Goal: Task Accomplishment & Management: Complete application form

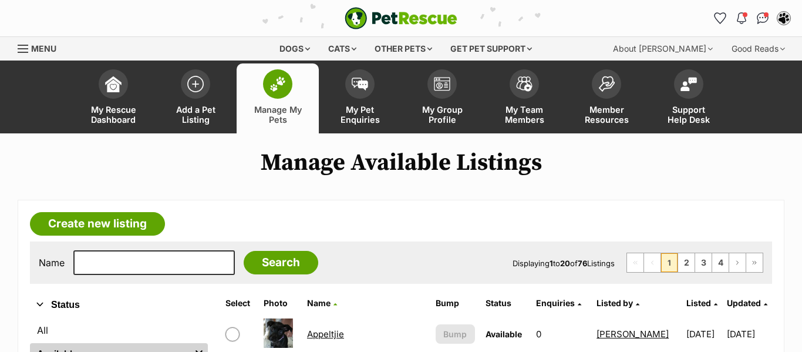
click at [328, 335] on link "Appeltjie" at bounding box center [325, 333] width 37 height 11
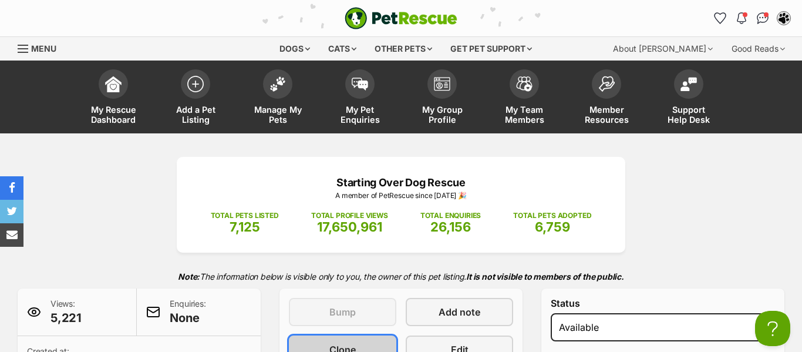
click at [332, 344] on span "Clone" at bounding box center [343, 349] width 26 height 14
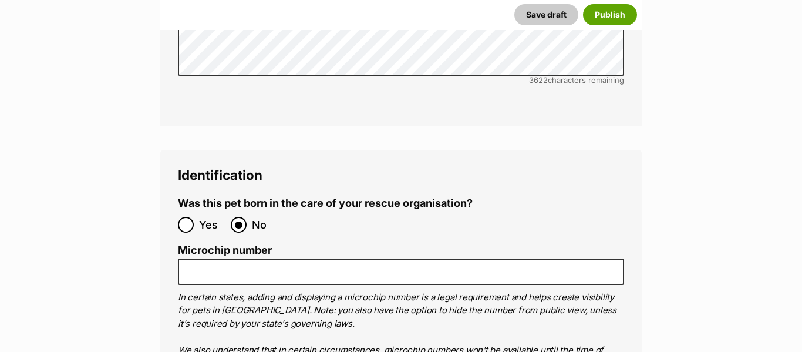
scroll to position [4053, 0]
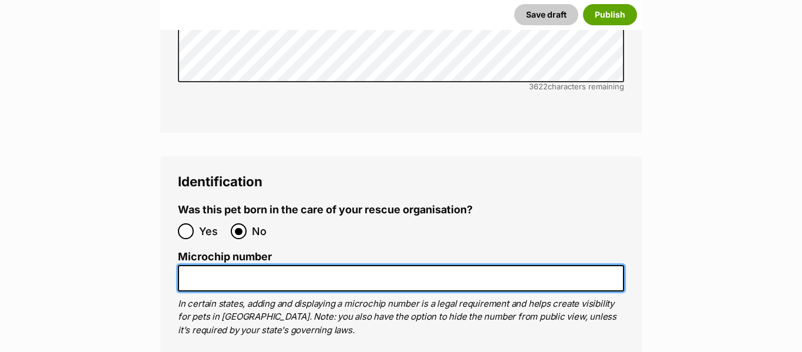
click at [217, 265] on input "Microchip number" at bounding box center [401, 278] width 446 height 26
paste input "900164002348410"
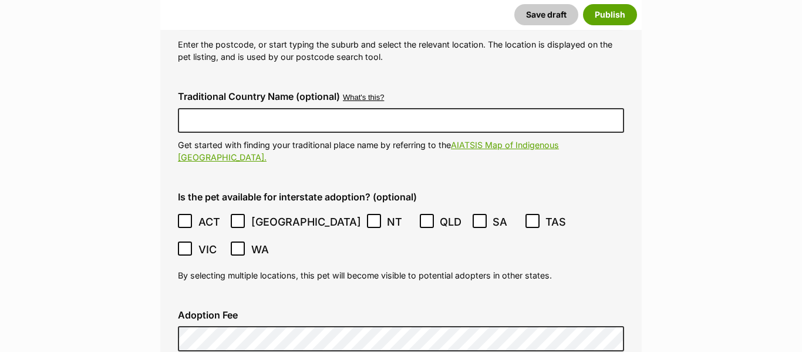
scroll to position [3179, 0]
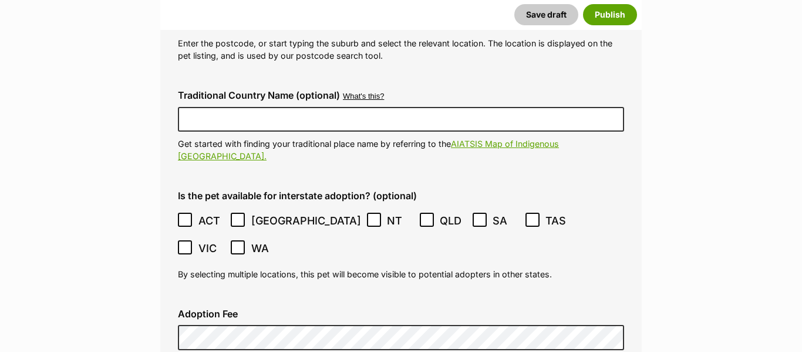
type input "900164002348410"
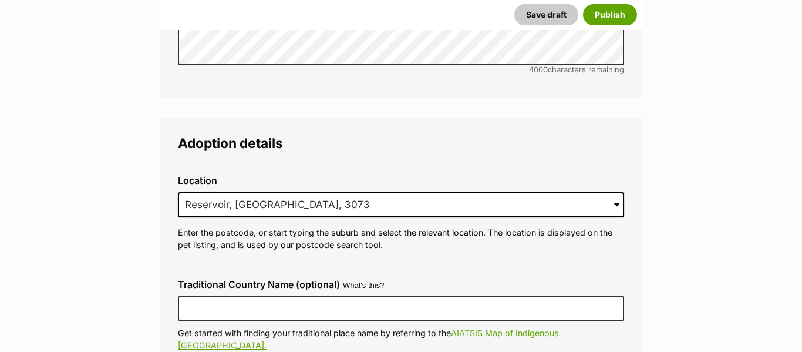
scroll to position [2987, 0]
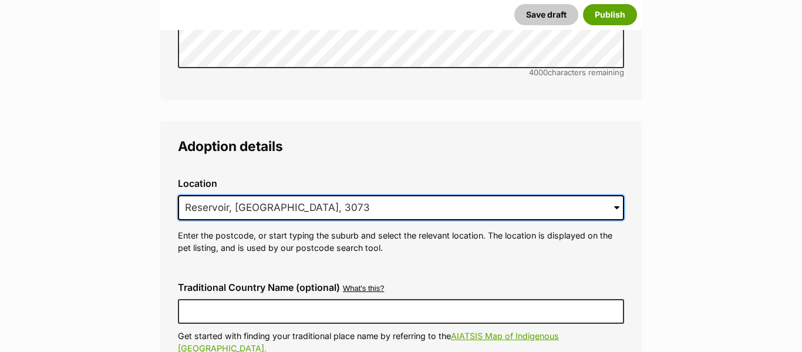
drag, startPoint x: 311, startPoint y: 175, endPoint x: 177, endPoint y: 172, distance: 133.4
click at [178, 195] on input "Reservoir, VIC, 3073" at bounding box center [401, 208] width 446 height 26
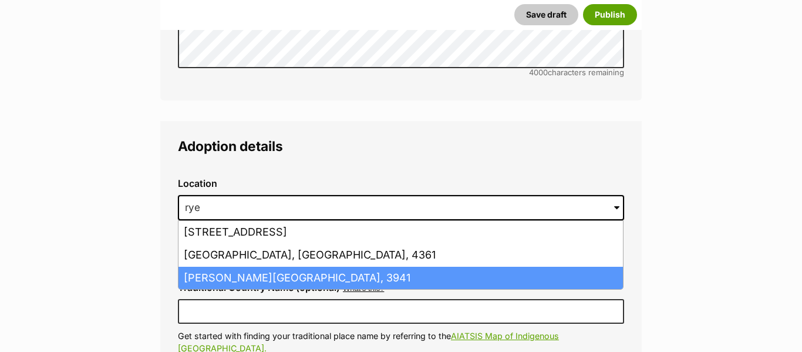
click at [212, 267] on li "Rye, Victoria, 3941" at bounding box center [401, 278] width 445 height 23
type input "Rye, Victoria, 3941"
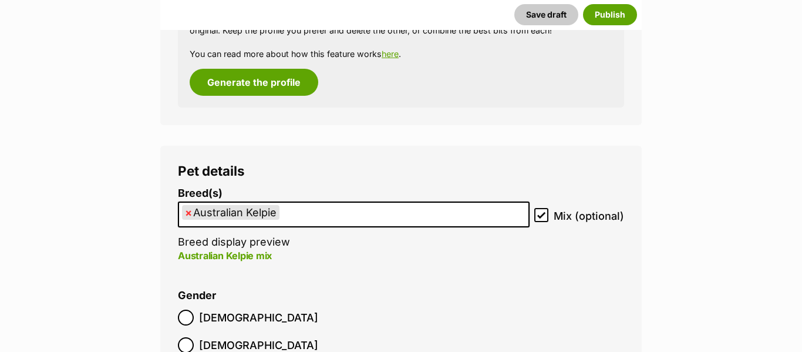
scroll to position [1578, 0]
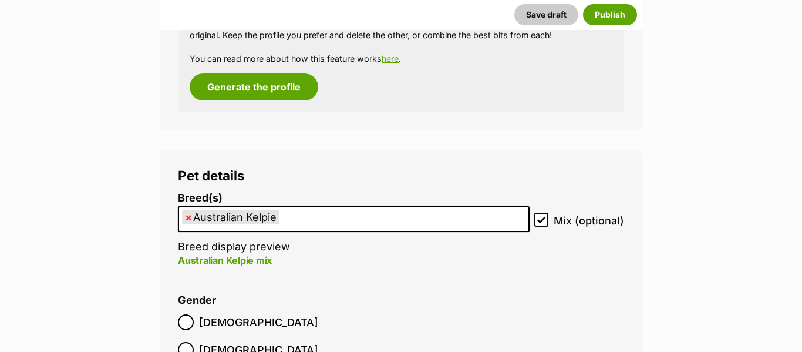
click at [190, 219] on span "×" at bounding box center [188, 217] width 7 height 15
select select
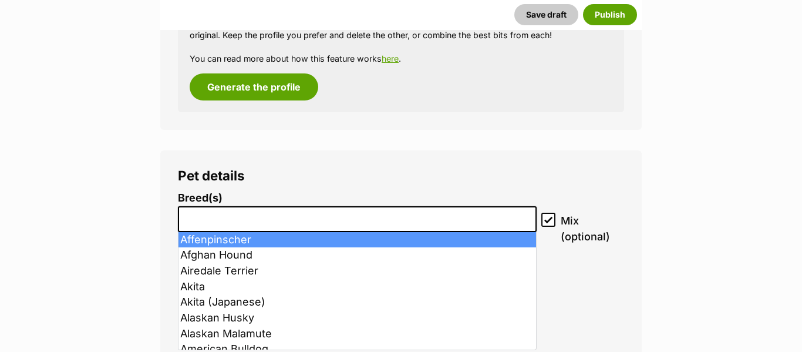
click at [216, 219] on input "search" at bounding box center [357, 216] width 351 height 12
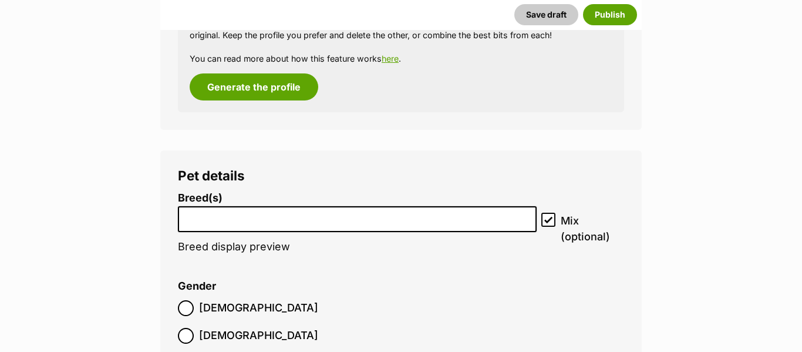
click at [216, 219] on input "search" at bounding box center [357, 216] width 351 height 12
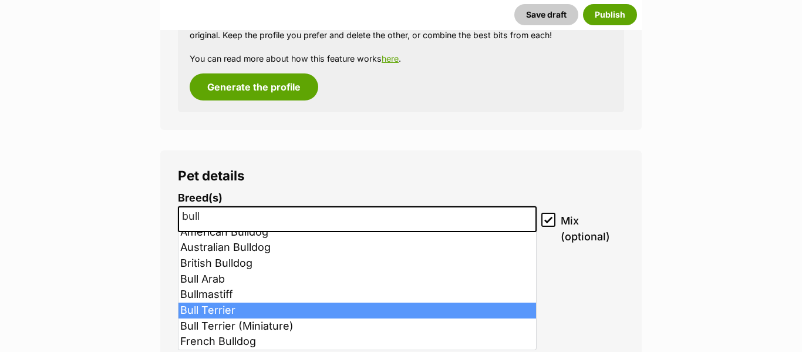
scroll to position [0, 0]
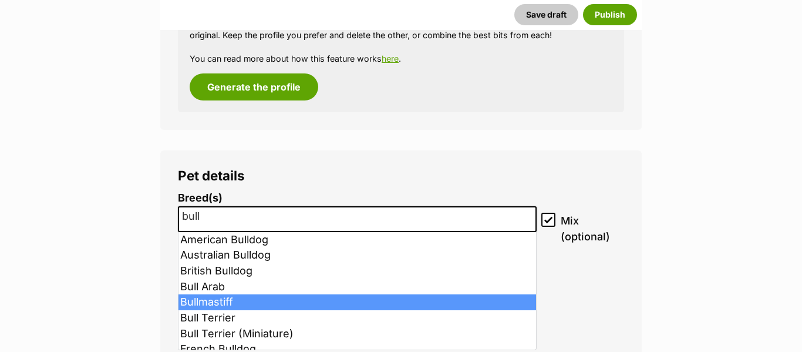
type input "bull"
select select "50"
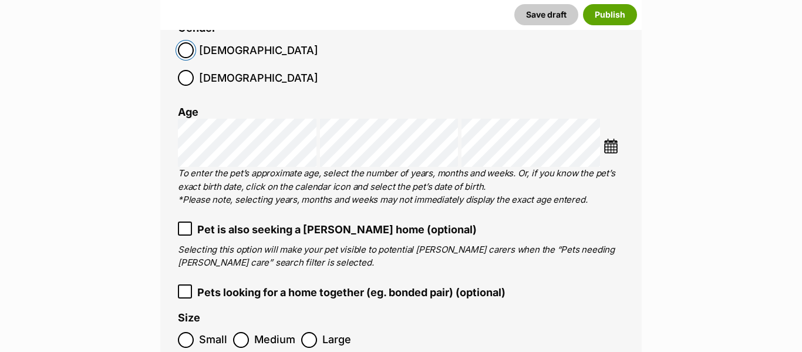
scroll to position [1854, 0]
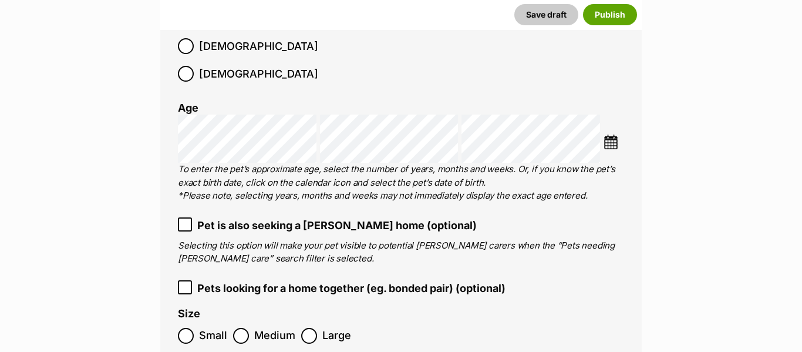
click at [614, 135] on img at bounding box center [611, 142] width 15 height 15
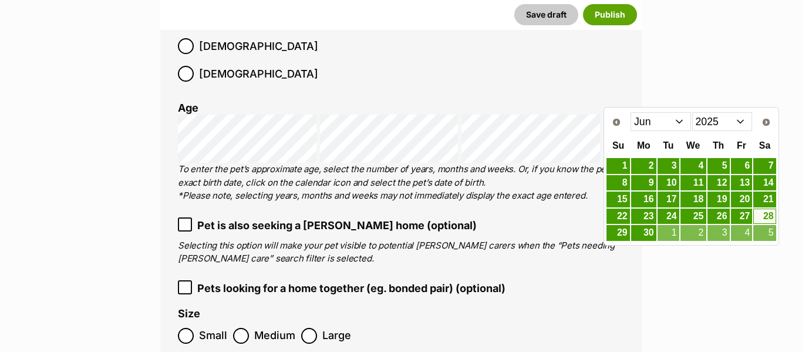
click at [681, 120] on select "Jan Feb Mar Apr May Jun Jul Aug Sep" at bounding box center [661, 121] width 61 height 19
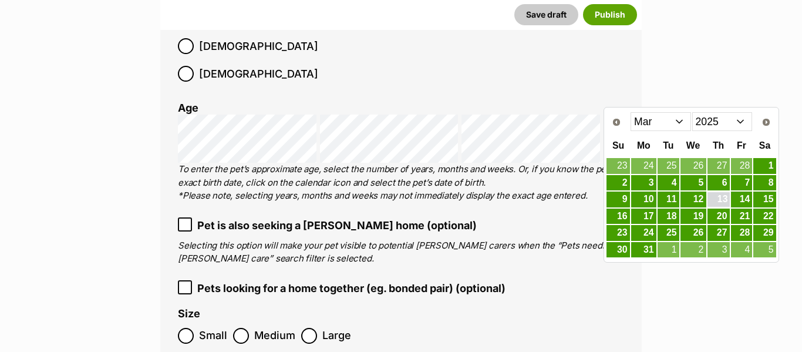
click at [714, 199] on link "13" at bounding box center [719, 199] width 22 height 15
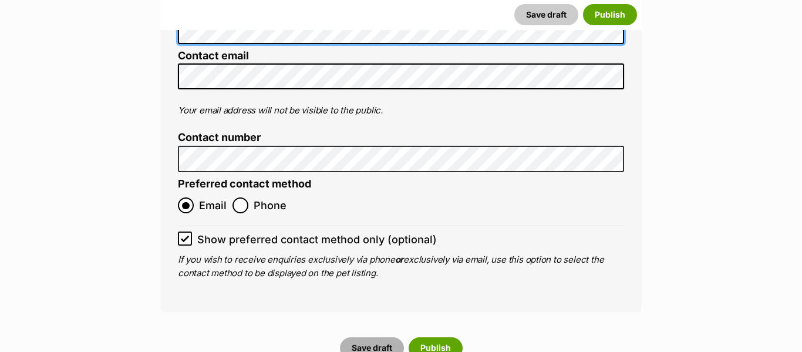
scroll to position [4885, 0]
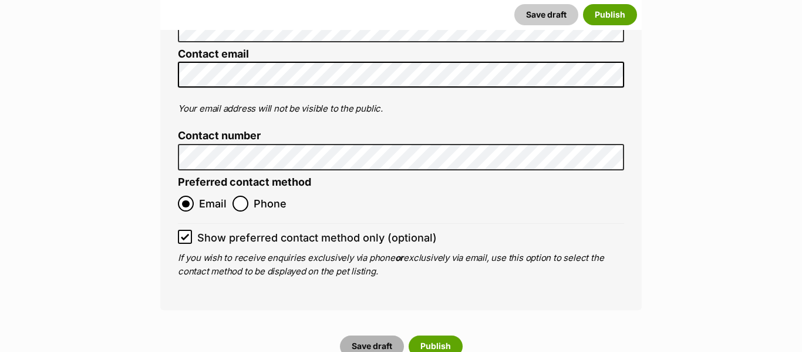
click at [376, 335] on button "Save draft" at bounding box center [372, 345] width 64 height 21
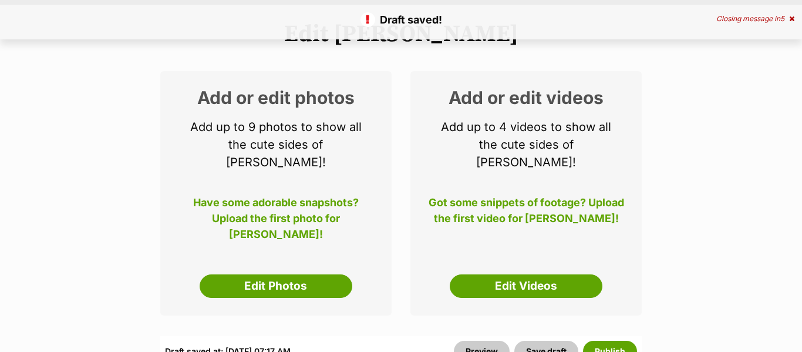
scroll to position [147, 0]
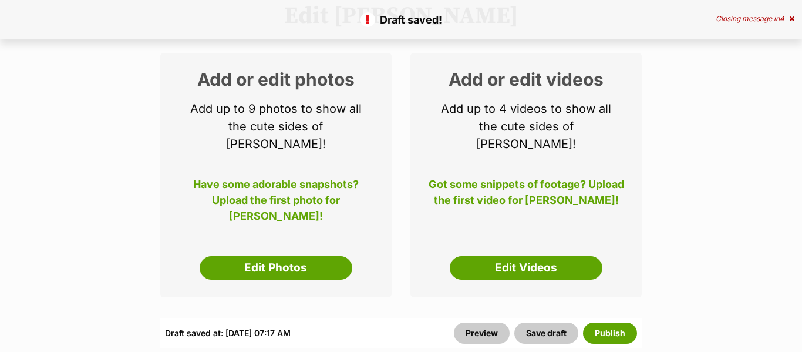
drag, startPoint x: 267, startPoint y: 253, endPoint x: 313, endPoint y: 267, distance: 47.4
click at [268, 256] on link "Edit Photos" at bounding box center [276, 267] width 153 height 23
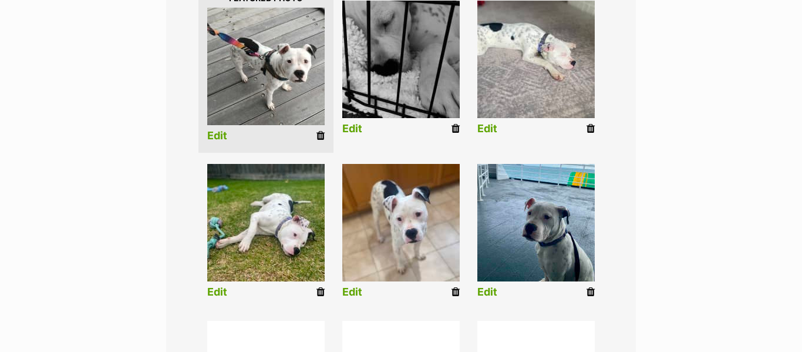
scroll to position [311, 0]
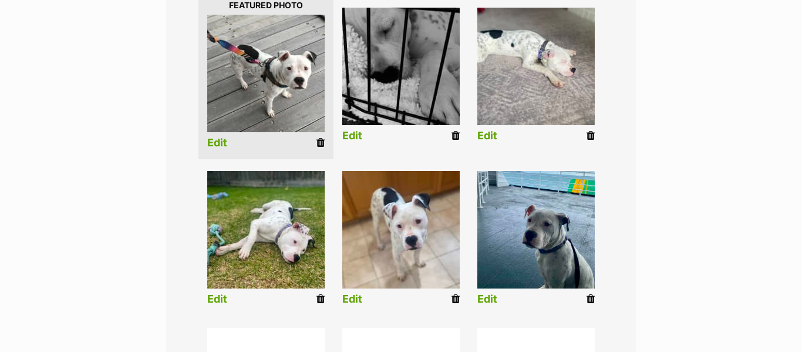
click at [489, 135] on link "Edit" at bounding box center [488, 136] width 20 height 12
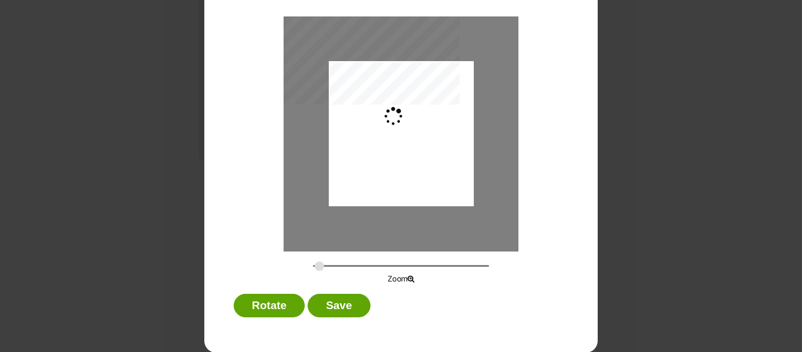
scroll to position [86, 0]
type input "0.3659"
click at [418, 181] on div "Dialog Window - Close (Press escape to close)" at bounding box center [400, 133] width 193 height 145
click at [335, 310] on button "Save" at bounding box center [339, 304] width 62 height 23
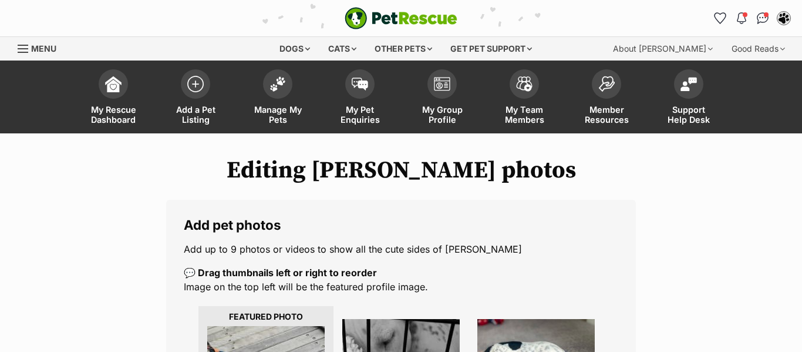
scroll to position [311, 0]
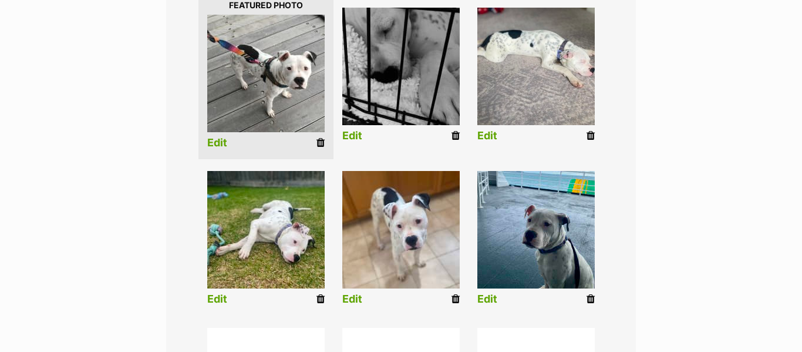
click at [549, 260] on img at bounding box center [536, 229] width 117 height 117
click at [485, 298] on link "Edit" at bounding box center [488, 299] width 20 height 12
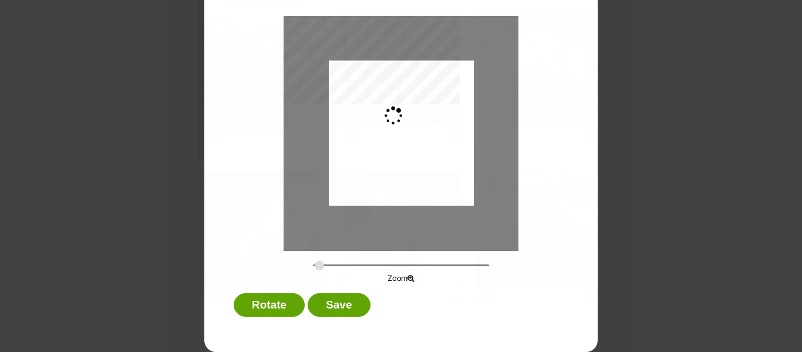
scroll to position [0, 0]
type input "0.2744"
drag, startPoint x: 422, startPoint y: 158, endPoint x: 421, endPoint y: 107, distance: 51.1
click at [421, 107] on div "Dialog Window - Close (Press escape to close)" at bounding box center [401, 108] width 145 height 193
click at [351, 301] on button "Save" at bounding box center [339, 304] width 62 height 23
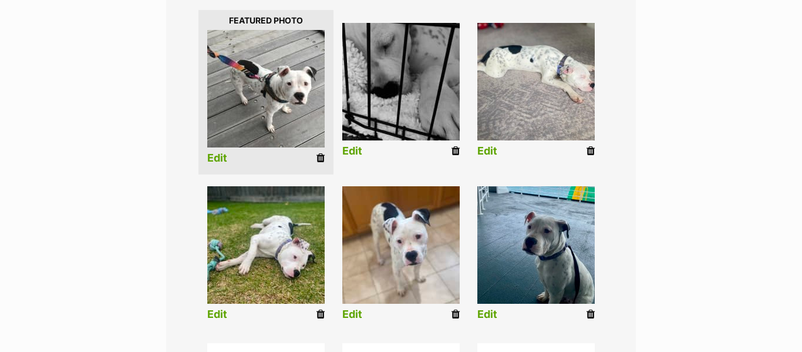
scroll to position [293, 0]
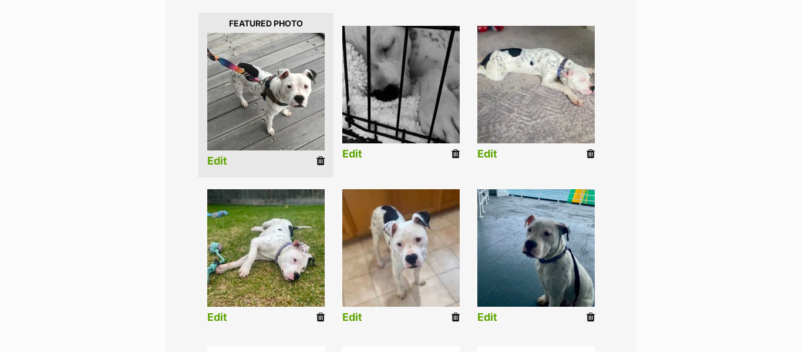
click at [355, 149] on link "Edit" at bounding box center [352, 154] width 20 height 12
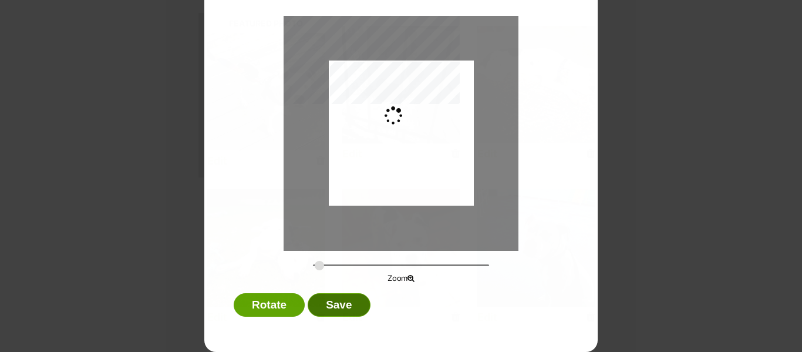
scroll to position [0, 0]
type input "0.3659"
drag, startPoint x: 321, startPoint y: 263, endPoint x: 298, endPoint y: 258, distance: 22.8
click at [313, 260] on input "Dialog Window - Close (Press escape to close)" at bounding box center [401, 265] width 176 height 11
click at [340, 307] on button "Save" at bounding box center [339, 304] width 62 height 23
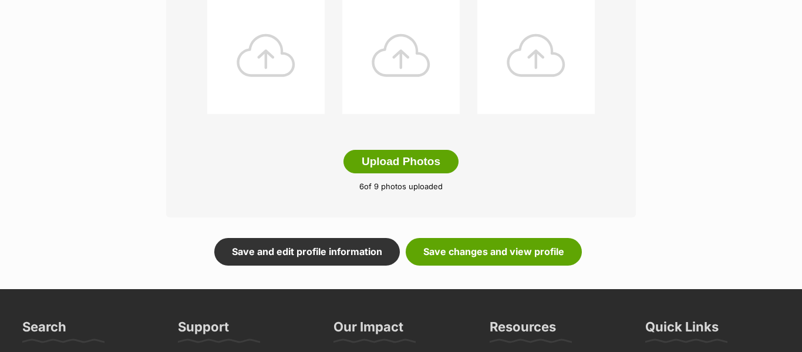
scroll to position [644, 0]
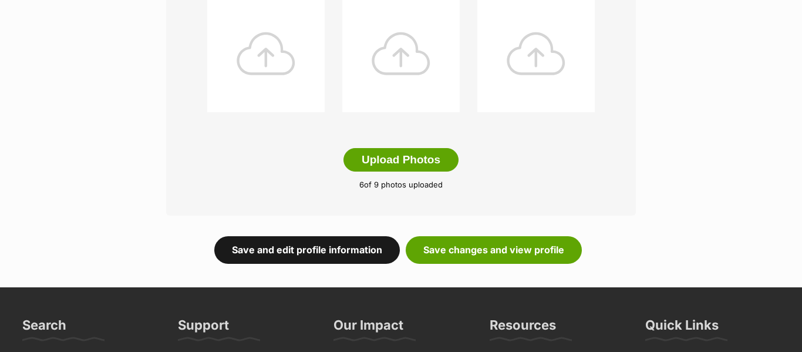
click at [332, 253] on link "Save and edit profile information" at bounding box center [307, 249] width 186 height 27
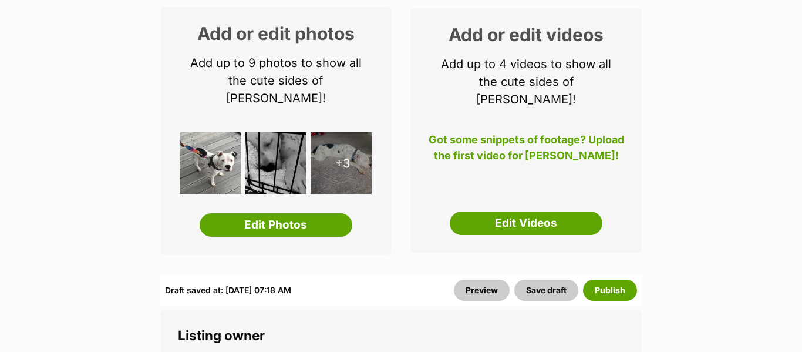
scroll to position [196, 0]
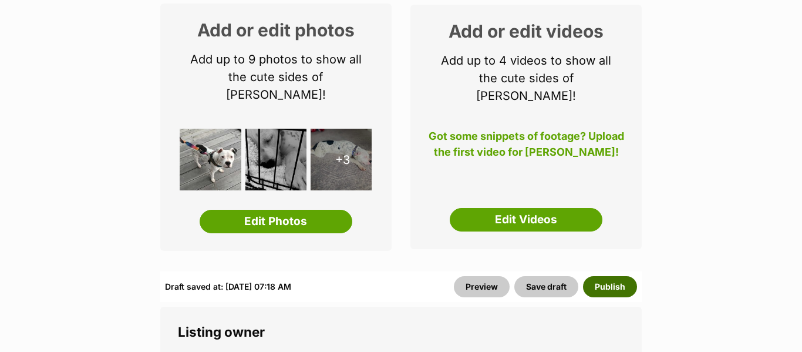
click at [600, 276] on button "Publish" at bounding box center [610, 286] width 54 height 21
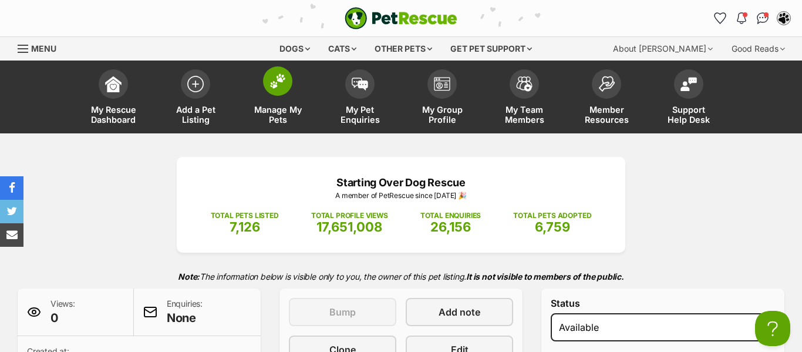
click at [285, 93] on span at bounding box center [277, 80] width 29 height 29
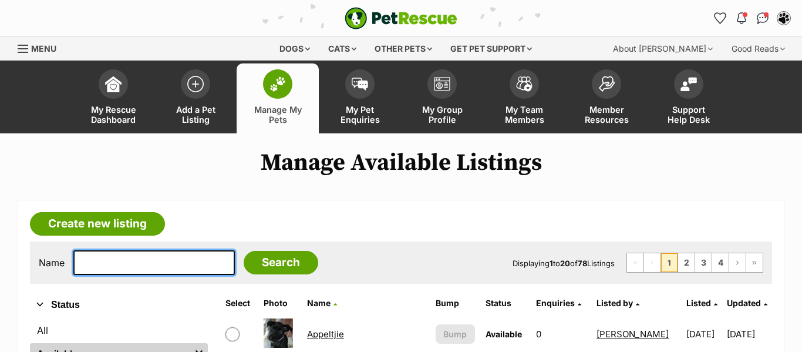
click at [165, 262] on input "text" at bounding box center [154, 262] width 162 height 25
type input "[PERSON_NAME]"
click at [244, 251] on input "Search" at bounding box center [281, 262] width 75 height 23
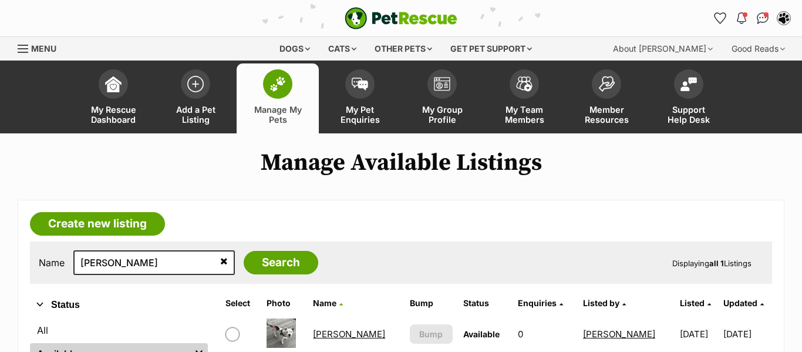
click at [329, 335] on link "Foss" at bounding box center [349, 333] width 72 height 11
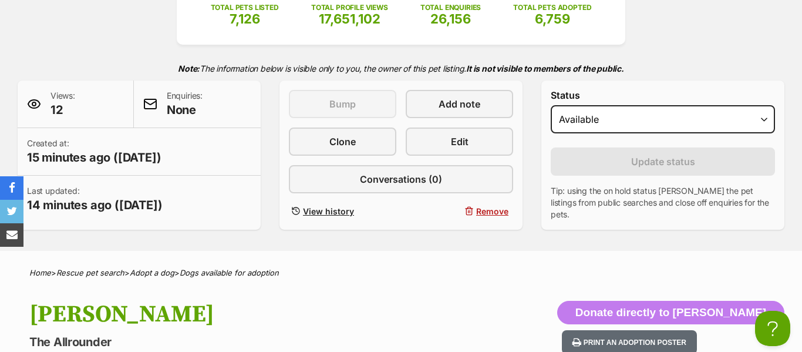
scroll to position [213, 0]
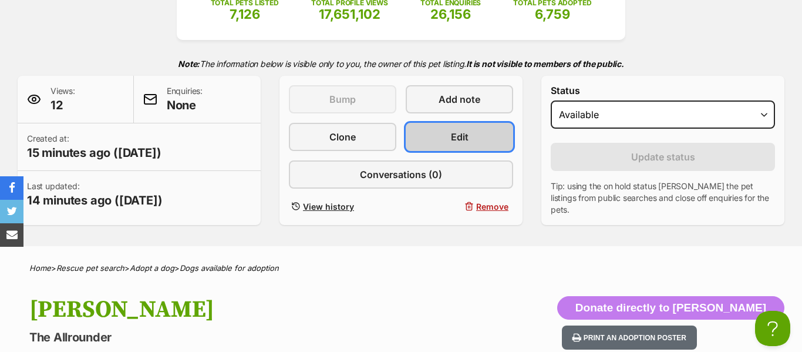
click at [486, 140] on link "Edit" at bounding box center [460, 137] width 108 height 28
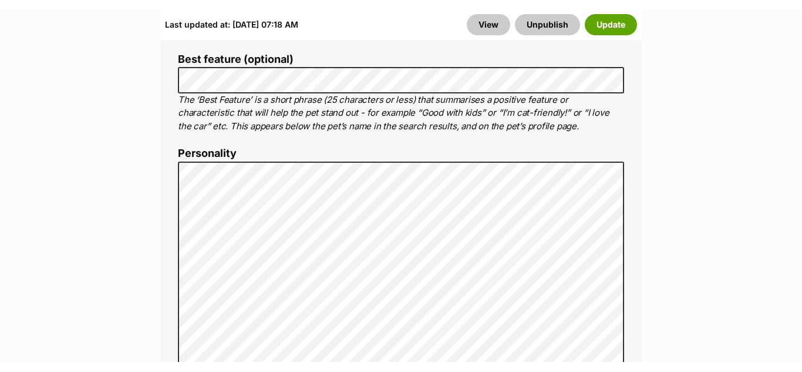
scroll to position [973, 0]
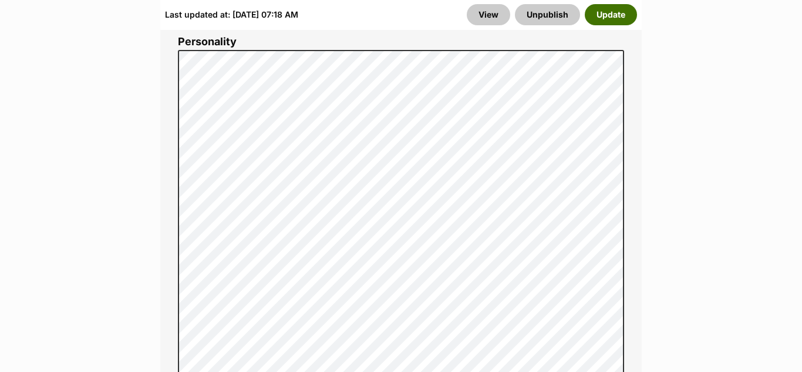
click at [609, 18] on button "Update" at bounding box center [611, 14] width 52 height 21
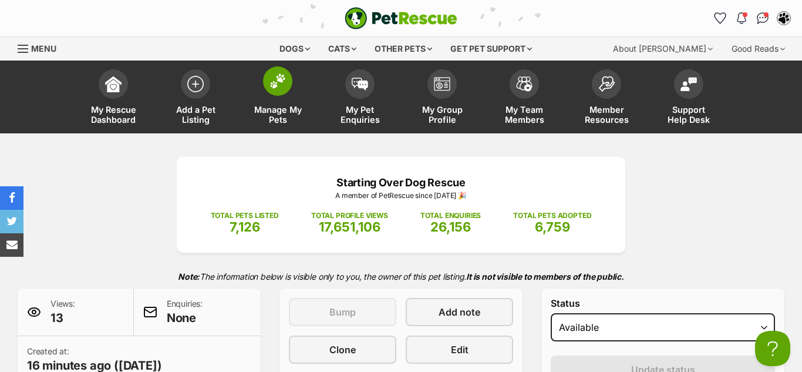
click at [266, 83] on span at bounding box center [277, 80] width 29 height 29
